Goal: Navigation & Orientation: Find specific page/section

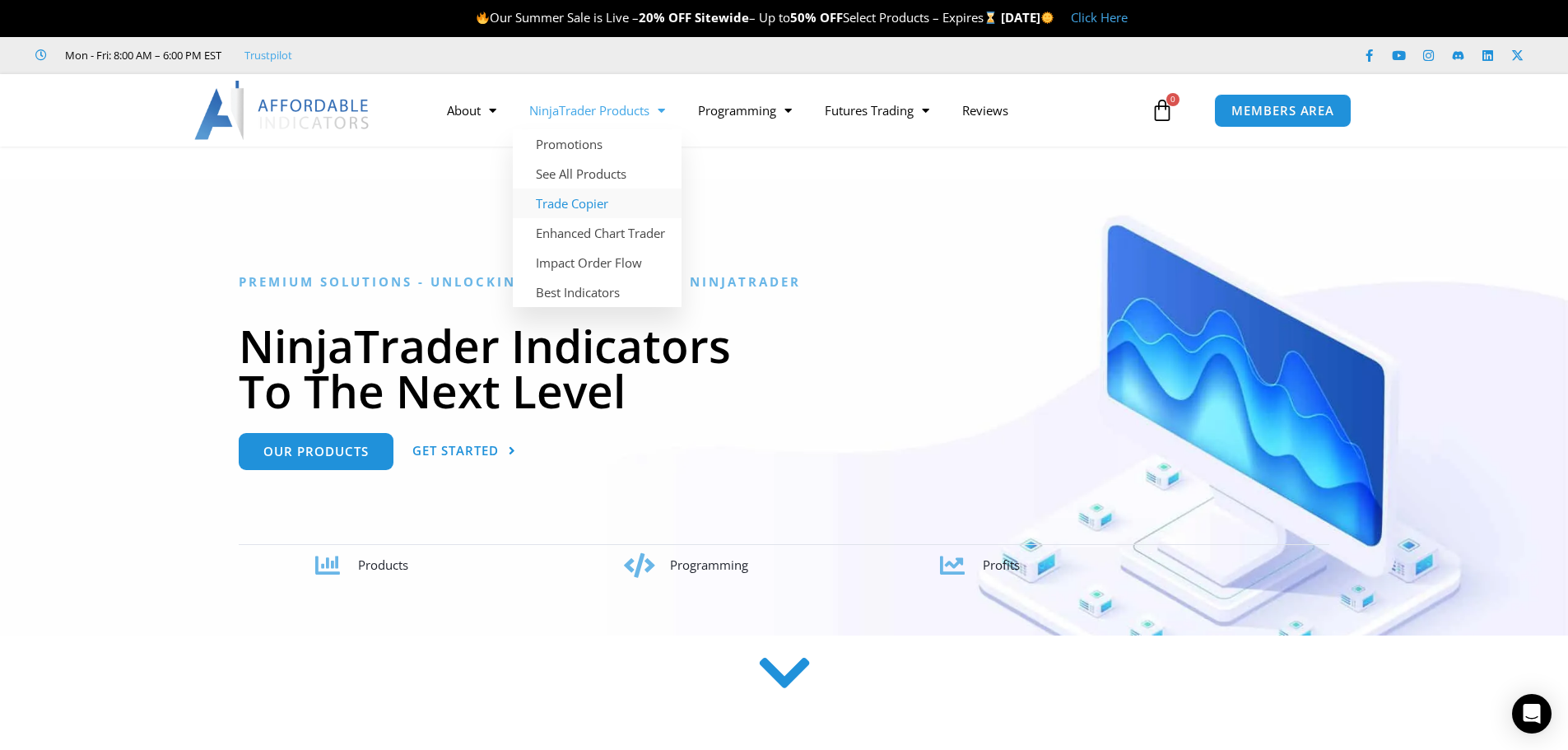
click at [584, 210] on link "Trade Copier" at bounding box center [597, 203] width 169 height 30
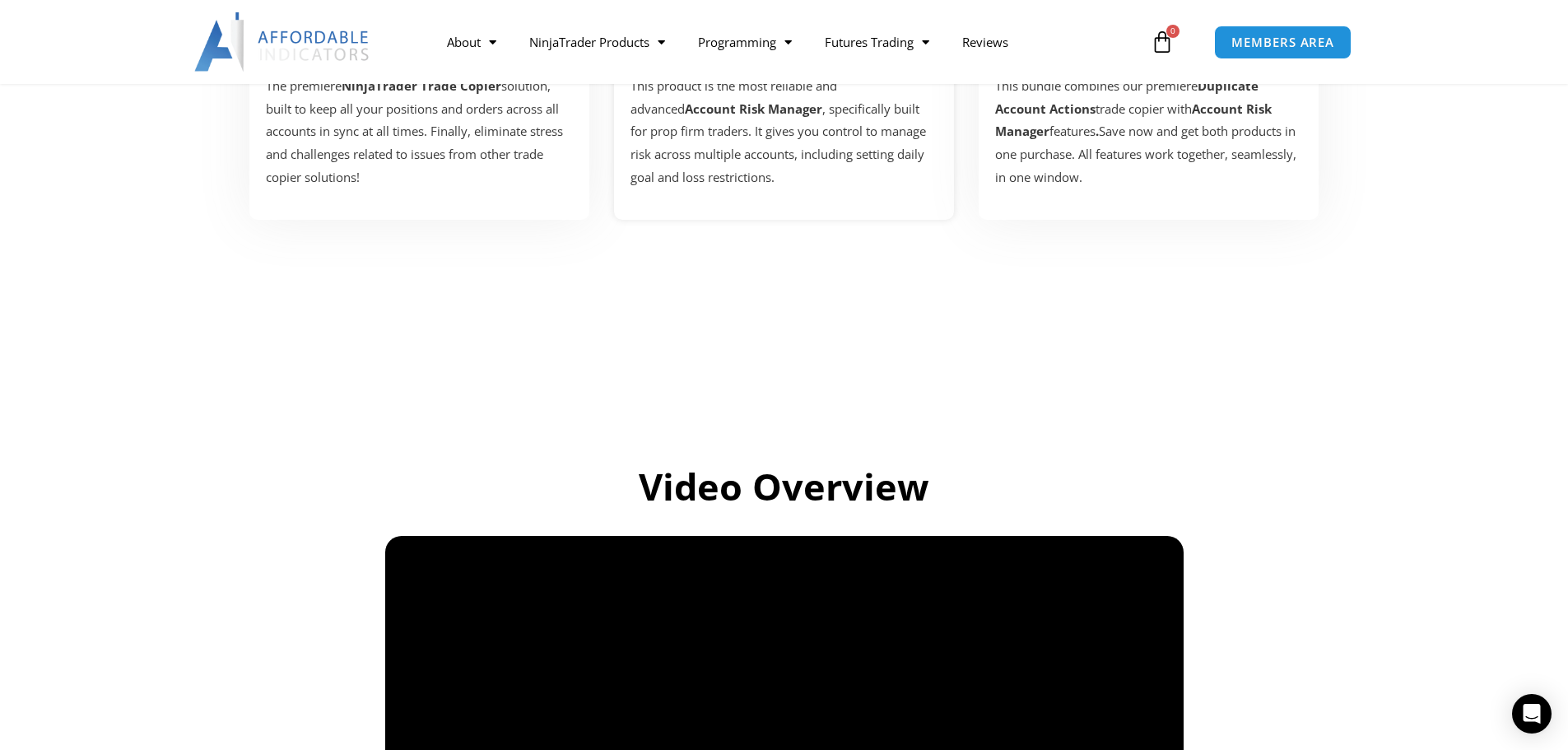
scroll to position [1070, 0]
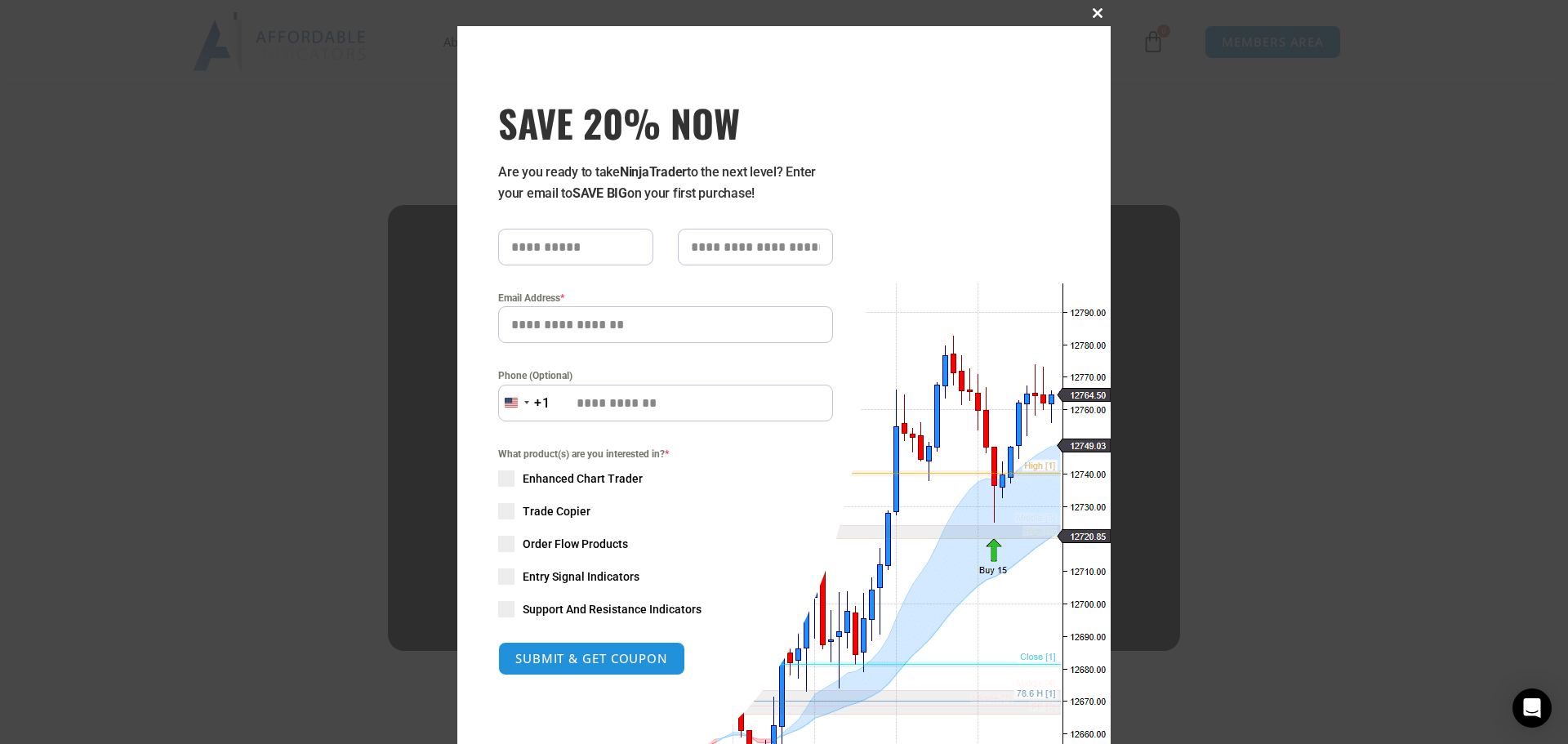
click at [1093, 9] on span at bounding box center [1097, 13] width 26 height 10
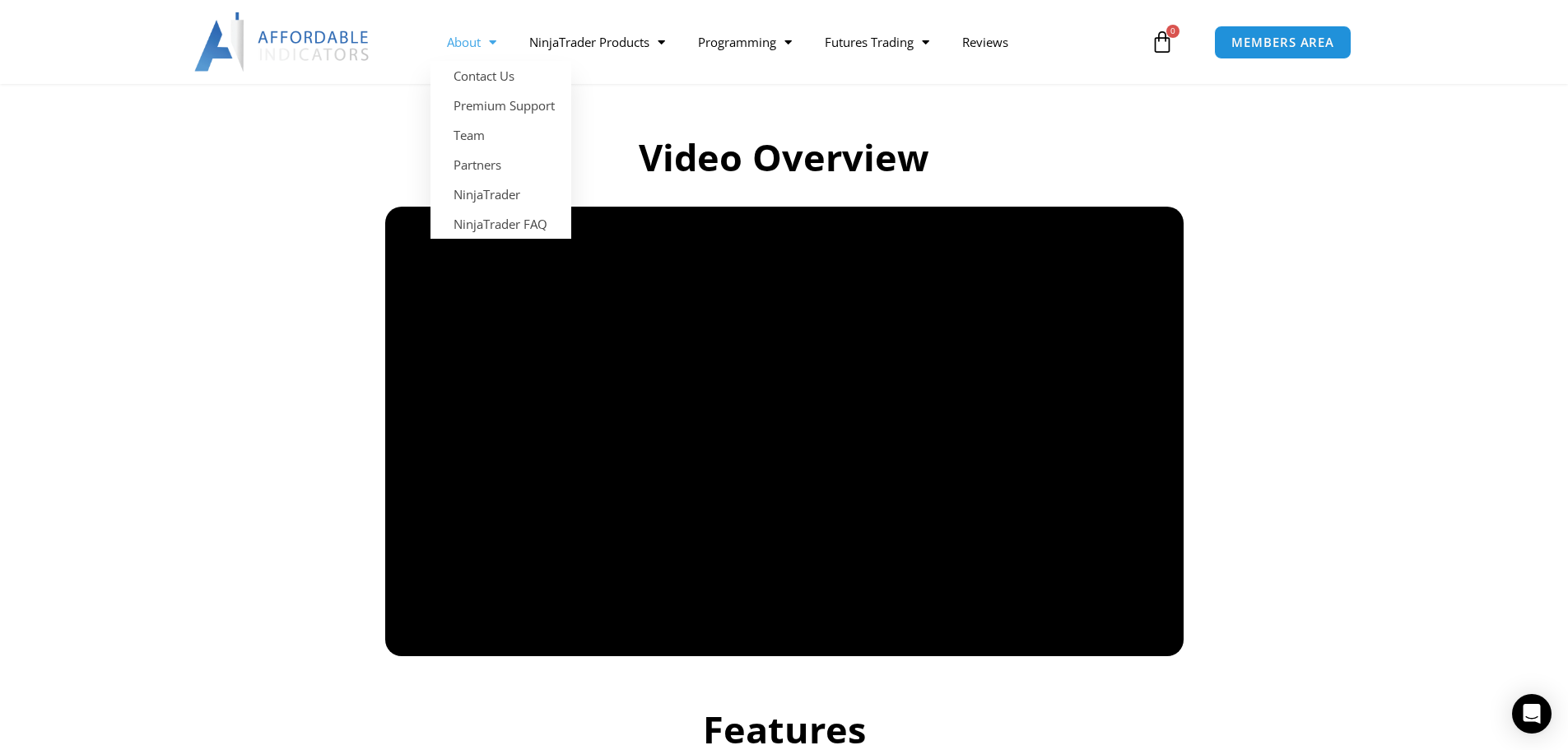
click at [477, 42] on link "About" at bounding box center [471, 41] width 82 height 38
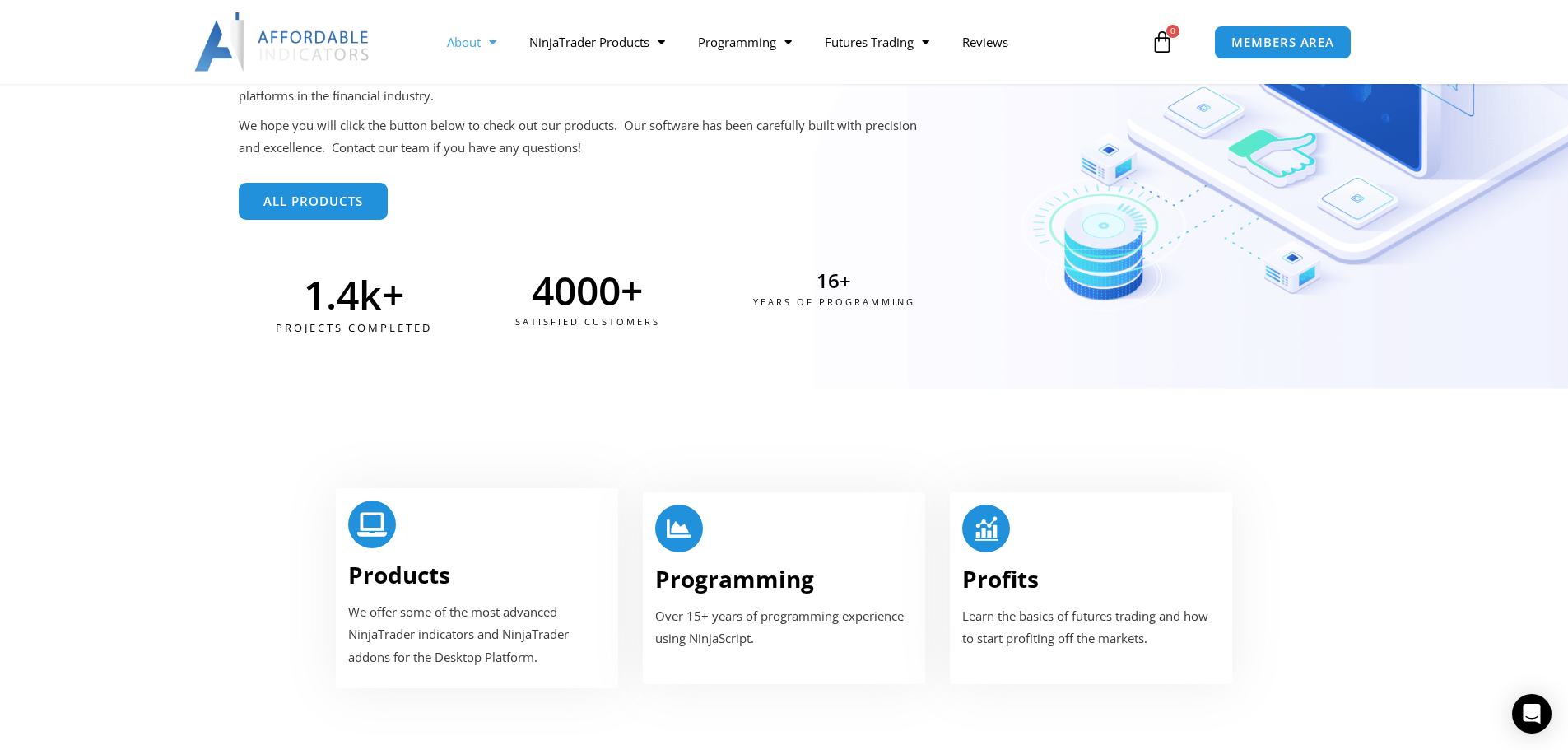
scroll to position [906, 0]
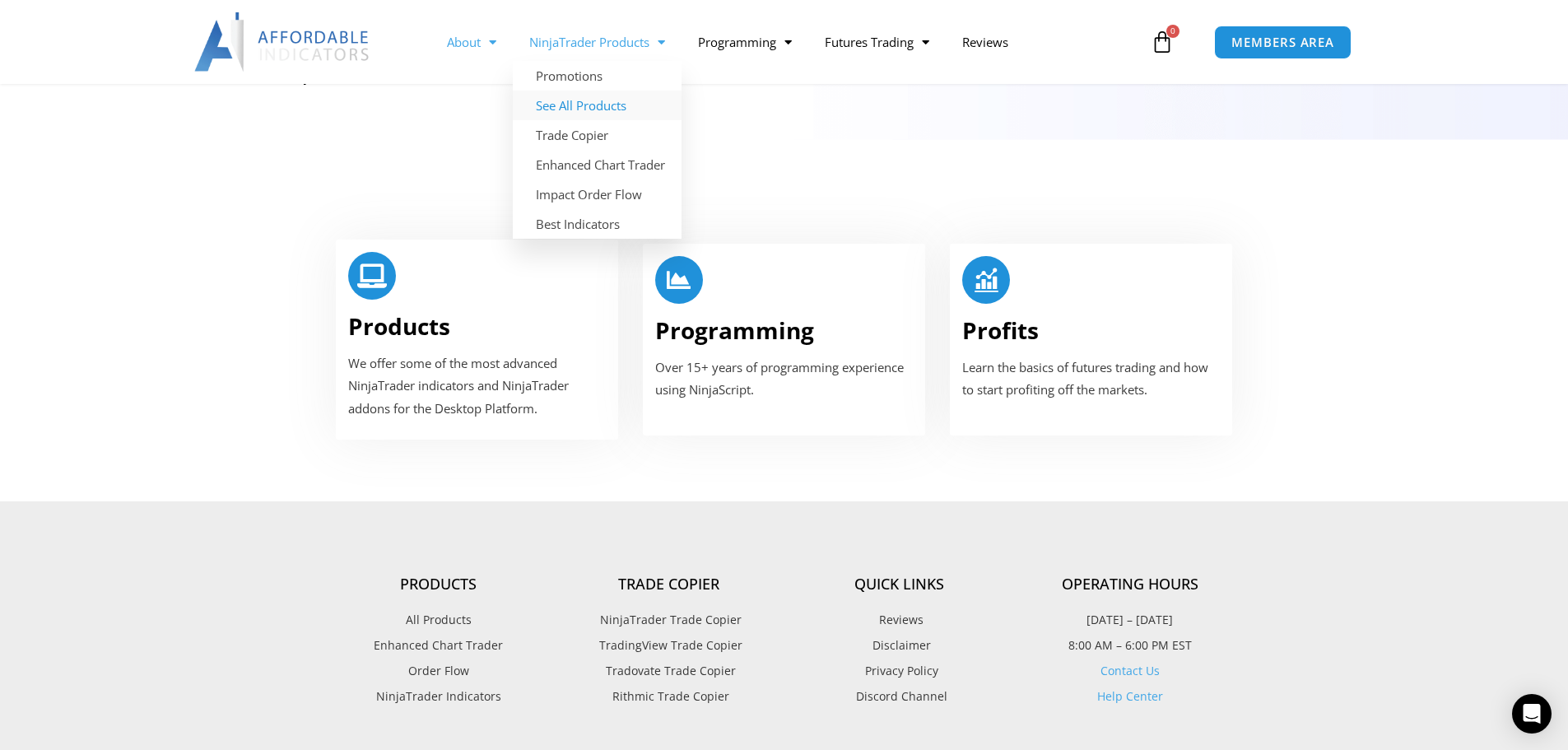
click at [583, 101] on link "See All Products" at bounding box center [597, 105] width 169 height 30
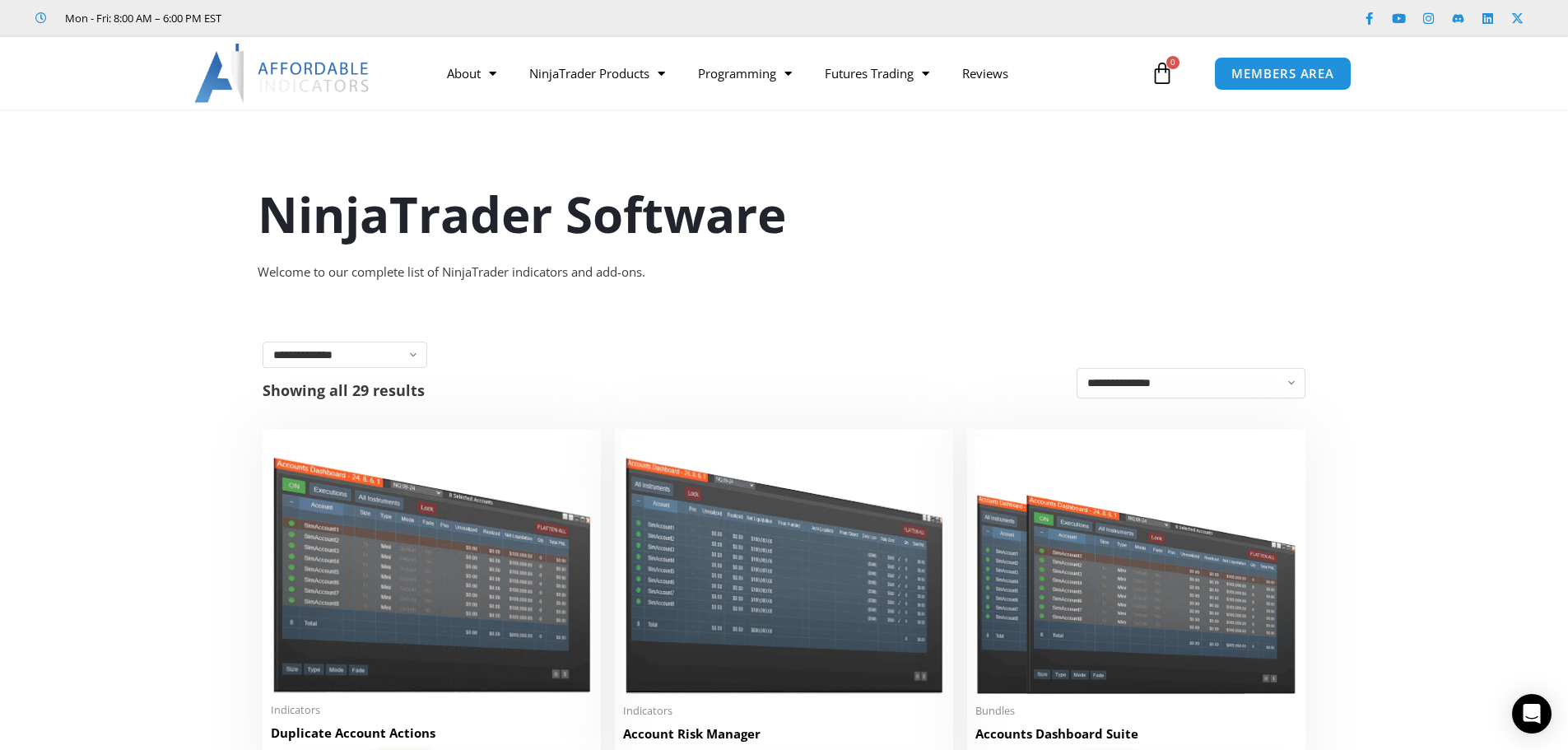
scroll to position [13, 0]
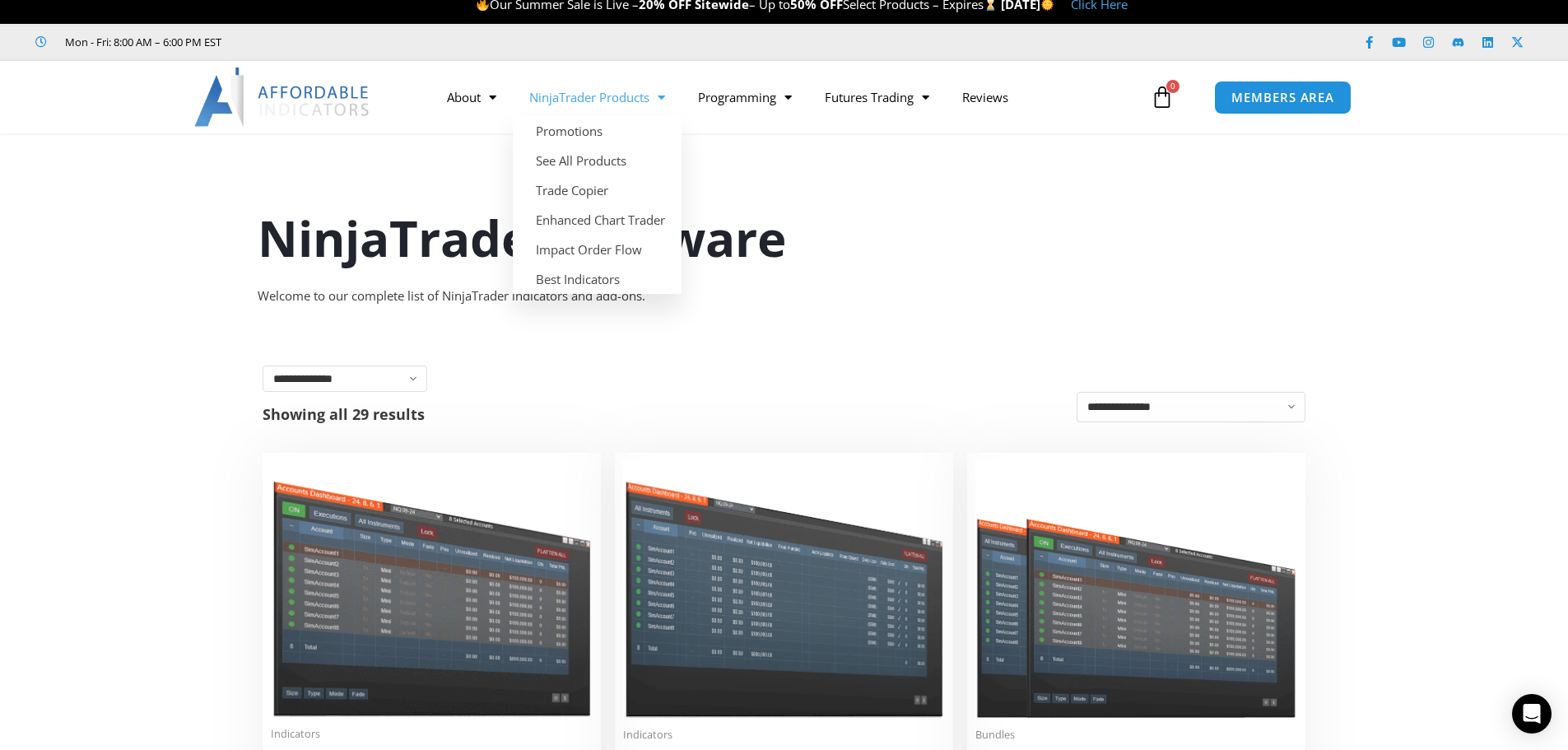
click at [585, 104] on link "NinjaTrader Products" at bounding box center [597, 96] width 169 height 38
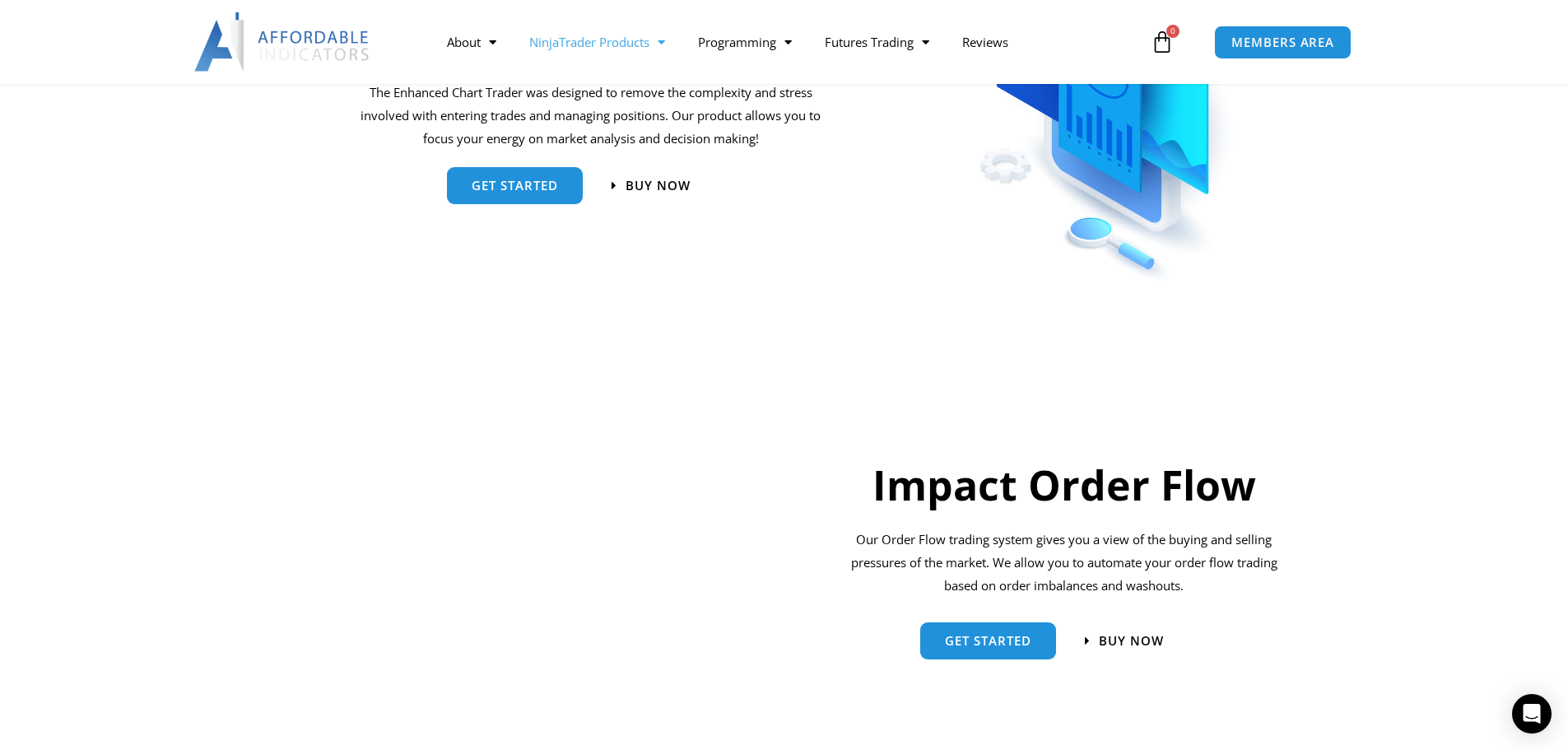
scroll to position [1070, 0]
